Goal: Information Seeking & Learning: Learn about a topic

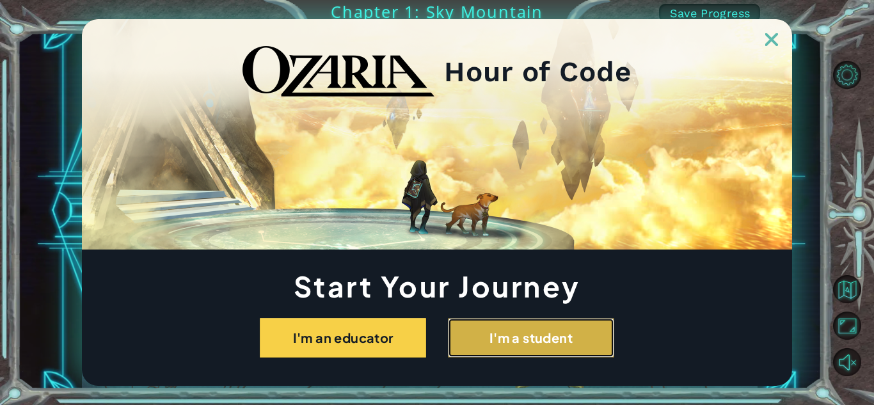
click at [493, 347] on button "I'm a student" at bounding box center [531, 338] width 166 height 40
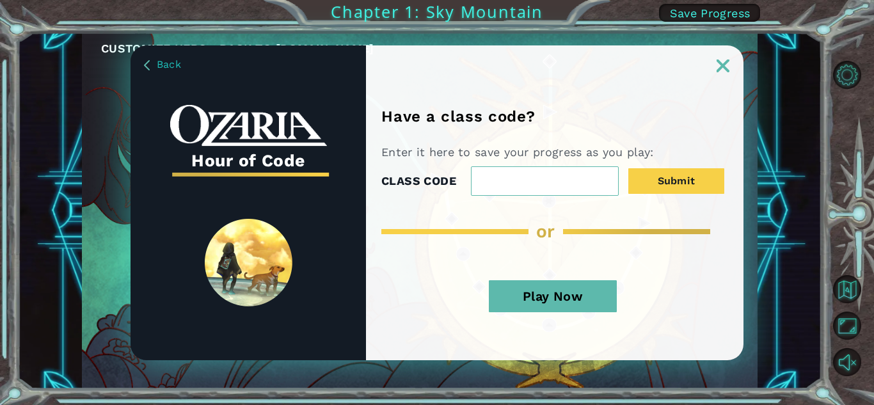
click at [725, 69] on img at bounding box center [723, 66] width 13 height 13
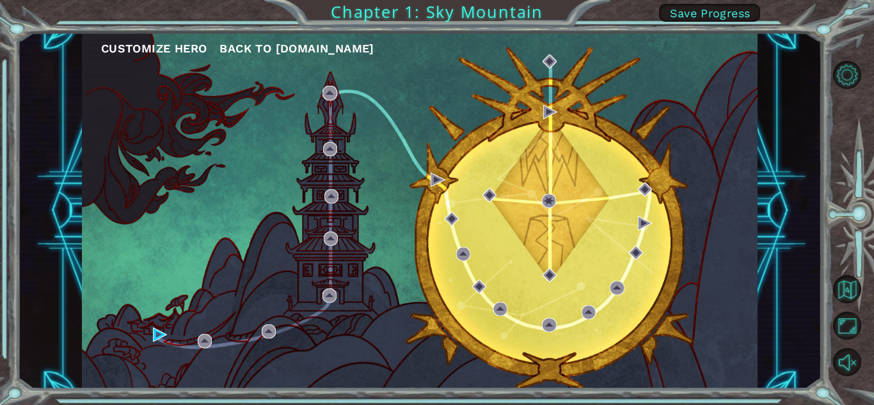
click at [536, 221] on div "Customize Hero Back to [DOMAIN_NAME]" at bounding box center [420, 211] width 676 height 357
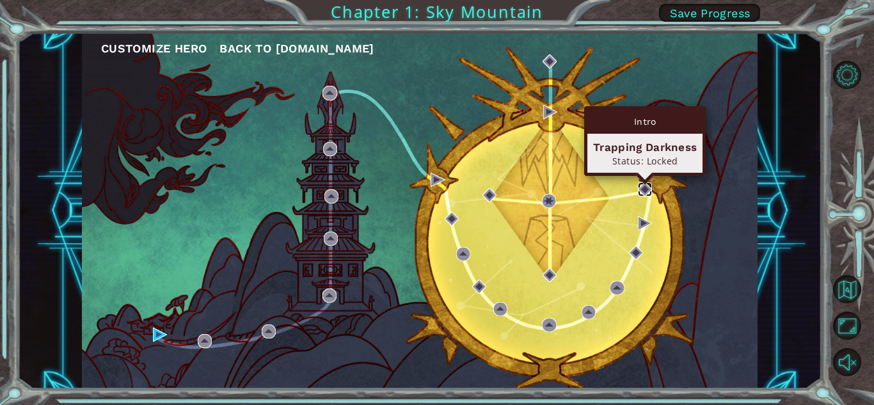
click at [642, 187] on img at bounding box center [645, 189] width 14 height 14
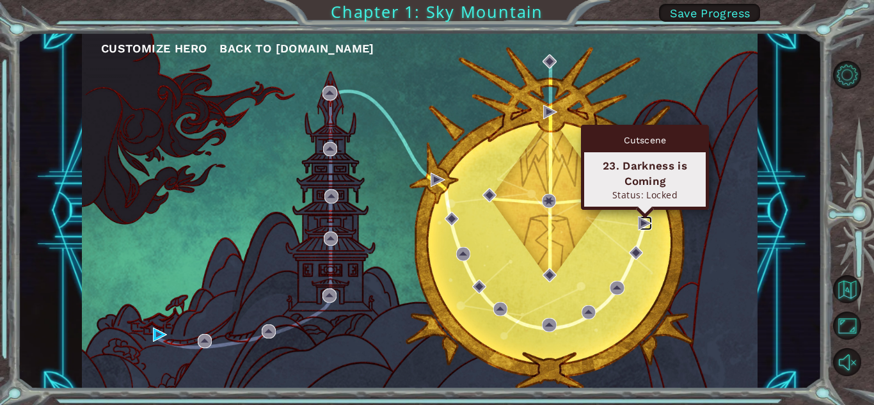
click at [646, 226] on img at bounding box center [645, 223] width 14 height 14
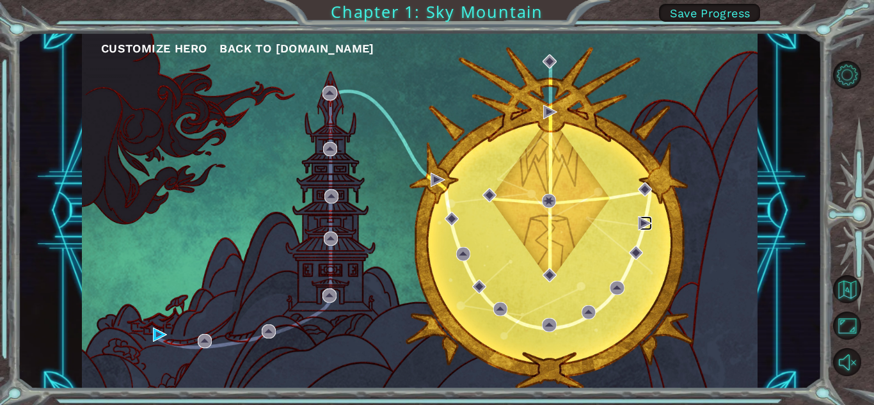
click at [646, 226] on img at bounding box center [645, 223] width 14 height 14
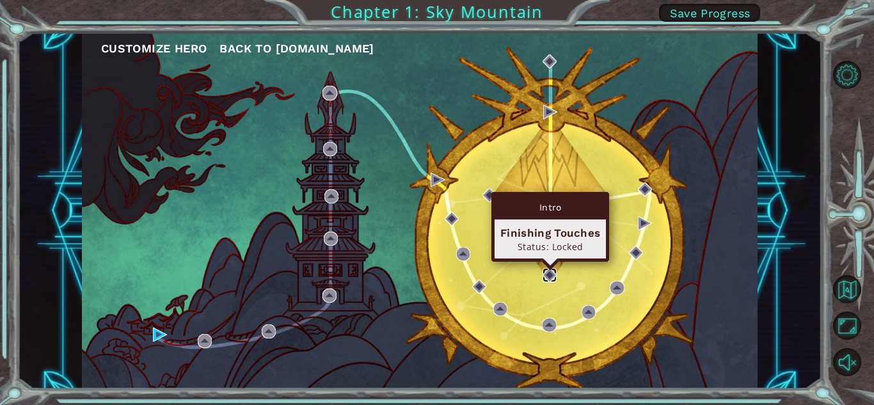
click at [547, 275] on img at bounding box center [550, 275] width 14 height 14
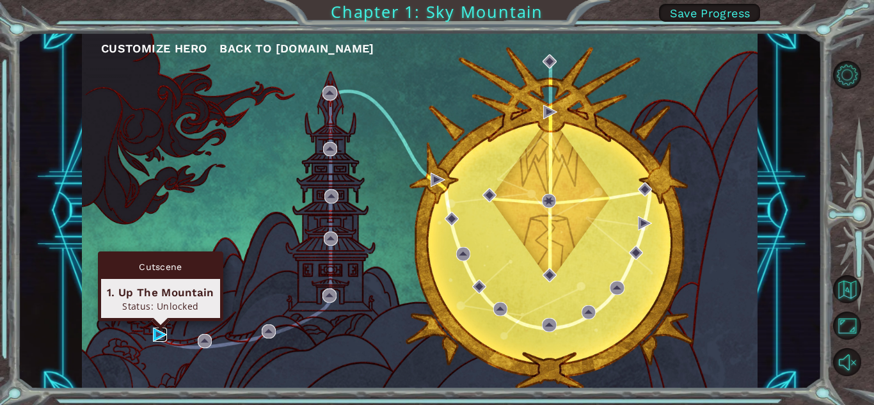
click at [159, 330] on img at bounding box center [160, 335] width 14 height 14
